Goal: Transaction & Acquisition: Obtain resource

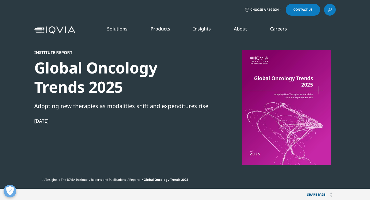
scroll to position [151, 302]
click at [277, 112] on div at bounding box center [286, 107] width 99 height 115
click at [284, 96] on div at bounding box center [286, 107] width 99 height 115
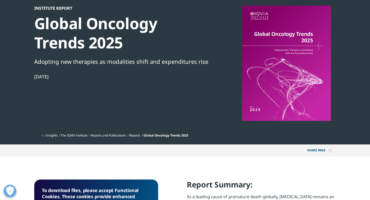
scroll to position [52, 0]
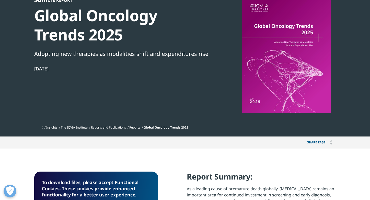
click at [286, 76] on div at bounding box center [286, 55] width 99 height 115
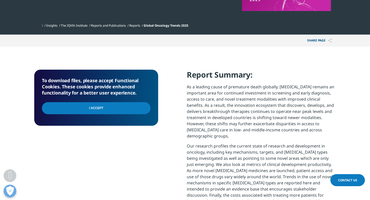
scroll to position [154, 0]
click at [96, 107] on input "I Accept" at bounding box center [96, 108] width 109 height 12
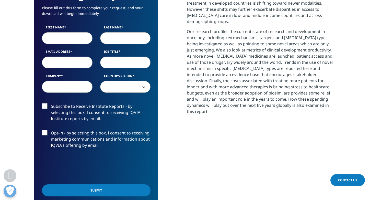
scroll to position [267, 0]
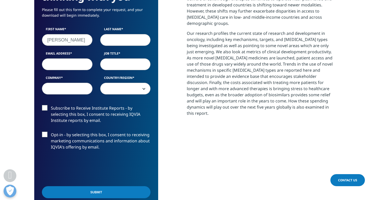
type input "Klaus"
type input "Podar"
type input "klaus.podar@krems.lknoe.at"
type input "a"
type input "p"
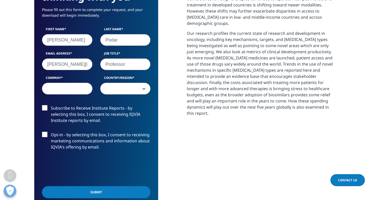
type input "Professor"
type input "Uniklinikum Krems"
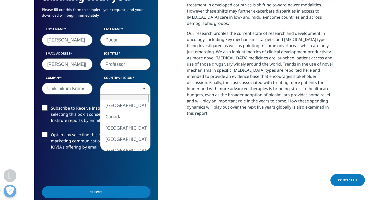
click at [124, 91] on span at bounding box center [126, 89] width 50 height 12
click at [119, 90] on span at bounding box center [126, 89] width 50 height 12
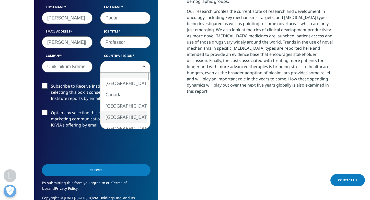
scroll to position [291, 0]
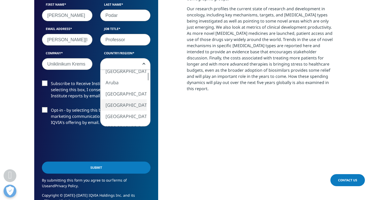
select select "Austria"
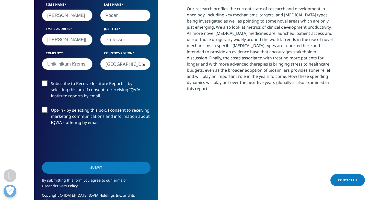
click at [45, 84] on label "Subscribe to Receive Institute Reports - by selecting this box, I consent to re…" at bounding box center [96, 90] width 109 height 21
click at [51, 80] on input "Subscribe to Receive Institute Reports - by selecting this box, I consent to re…" at bounding box center [51, 80] width 0 height 0
click at [96, 169] on input "Submit" at bounding box center [96, 167] width 109 height 12
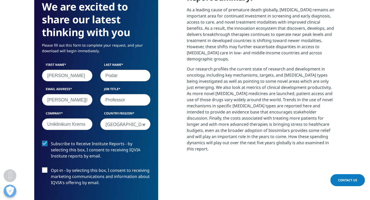
scroll to position [151, 302]
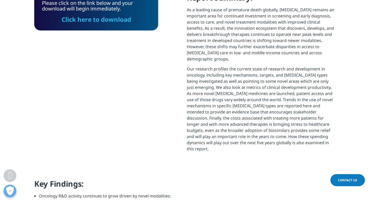
click at [92, 21] on link "Click here to download" at bounding box center [97, 19] width 70 height 8
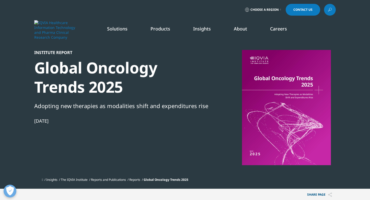
scroll to position [0, 0]
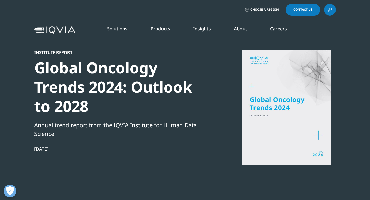
scroll to position [139, 302]
click at [298, 111] on div at bounding box center [286, 107] width 99 height 115
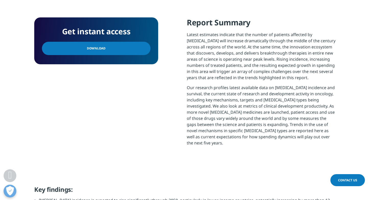
scroll to position [231, 0]
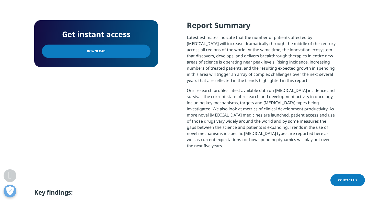
click at [96, 51] on span "Download" at bounding box center [96, 51] width 19 height 6
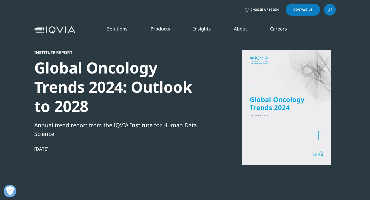
scroll to position [0, 0]
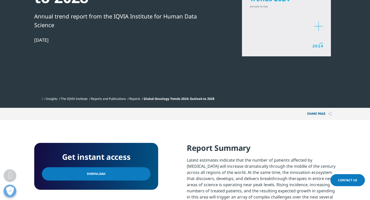
scroll to position [109, 0]
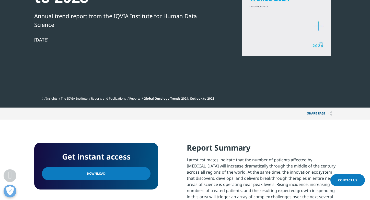
click at [99, 172] on span "Download" at bounding box center [96, 174] width 19 height 6
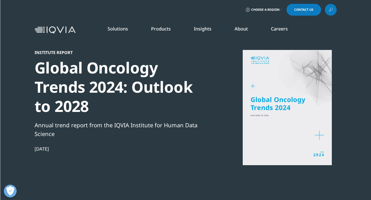
scroll to position [0, 0]
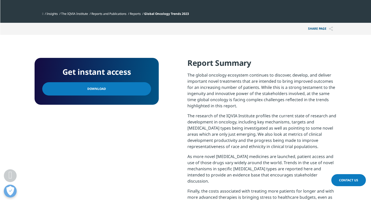
scroll to position [168, 0]
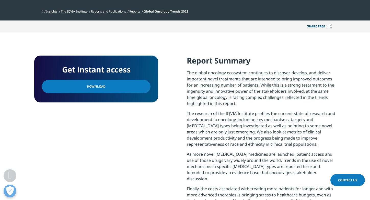
click at [98, 87] on span "Download" at bounding box center [96, 87] width 19 height 6
